Goal: Task Accomplishment & Management: Use online tool/utility

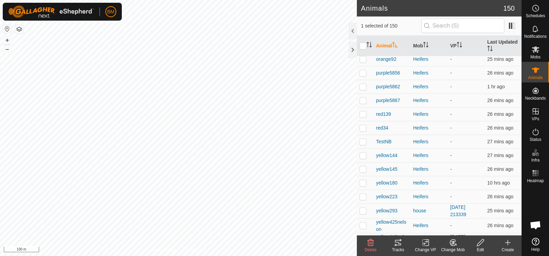
scroll to position [1929, 0]
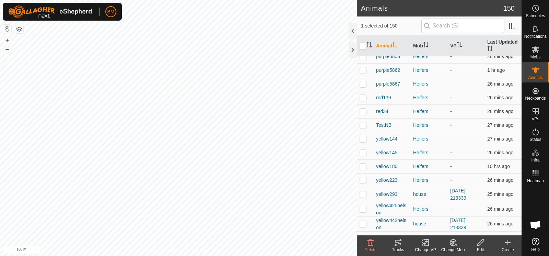
click at [454, 247] on div "Change Mob" at bounding box center [452, 249] width 27 height 6
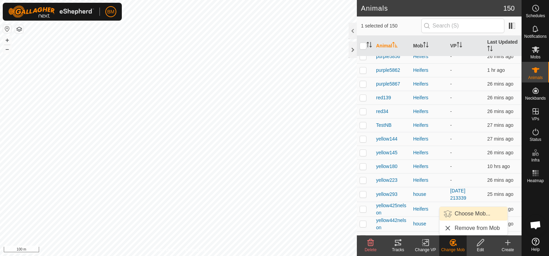
click at [463, 215] on link "Choose Mob..." at bounding box center [474, 214] width 68 height 14
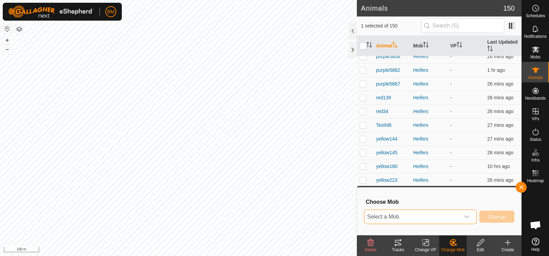
click at [456, 216] on span "Select a Mob" at bounding box center [411, 217] width 95 height 14
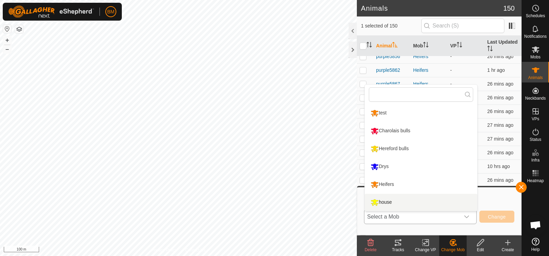
click at [448, 201] on li "house" at bounding box center [421, 202] width 113 height 17
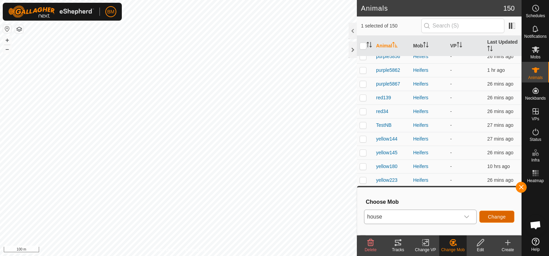
click at [486, 217] on button "Change" at bounding box center [496, 216] width 35 height 12
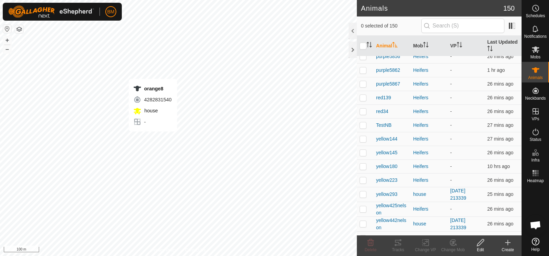
checkbox input "true"
click at [424, 245] on rect at bounding box center [425, 242] width 6 height 6
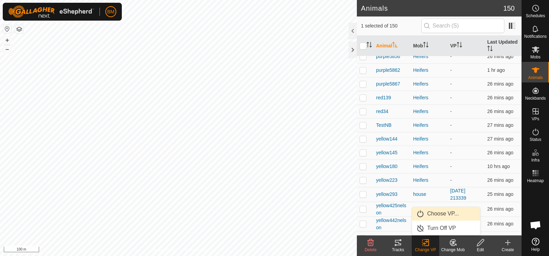
click at [436, 210] on link "Choose VP..." at bounding box center [446, 214] width 68 height 14
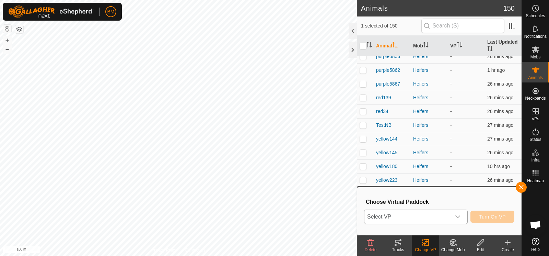
click at [424, 215] on span "Select VP" at bounding box center [407, 217] width 86 height 14
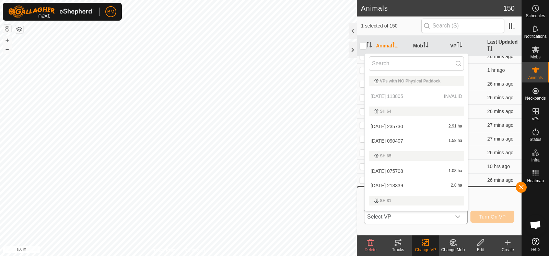
scroll to position [11, 0]
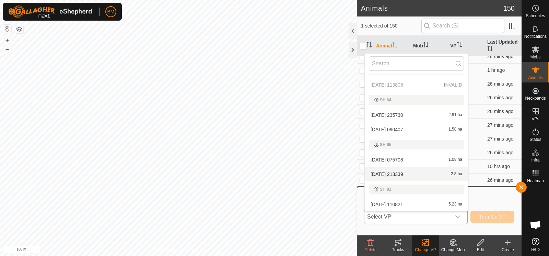
click at [421, 171] on li "[DATE] 213339 2.8 ha" at bounding box center [416, 174] width 103 height 14
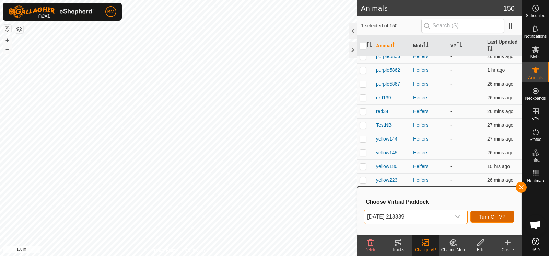
click at [483, 217] on span "Turn On VP" at bounding box center [492, 216] width 27 height 5
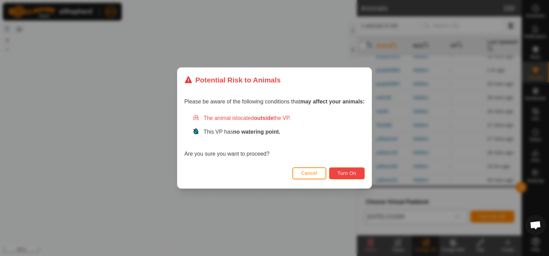
click at [342, 175] on span "Turn On" at bounding box center [347, 172] width 19 height 5
